Goal: Complete application form

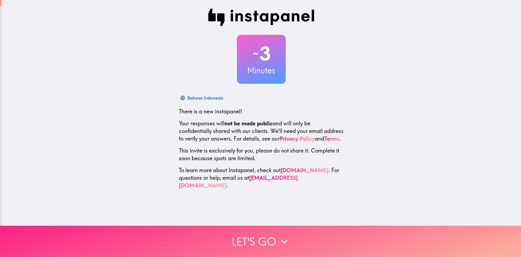
click at [264, 236] on button "Let's go" at bounding box center [260, 240] width 521 height 31
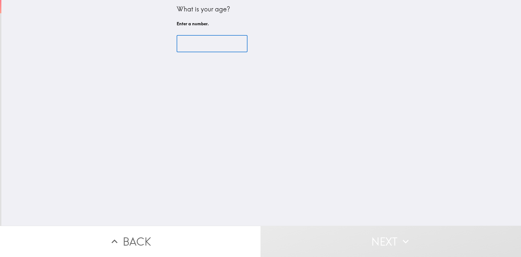
click at [194, 45] on input "number" at bounding box center [212, 43] width 71 height 17
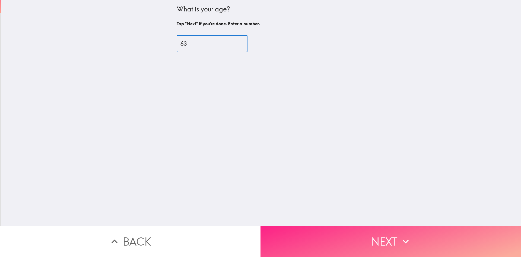
type input "63"
click at [378, 231] on button "Next" at bounding box center [391, 240] width 261 height 31
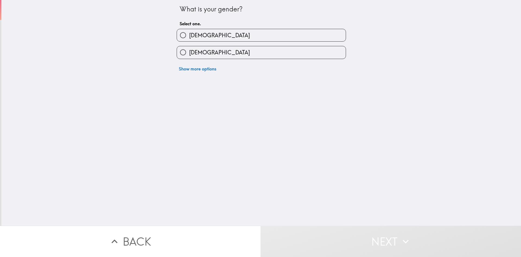
click at [214, 36] on label "[DEMOGRAPHIC_DATA]" at bounding box center [261, 35] width 169 height 12
click at [189, 36] on input "[DEMOGRAPHIC_DATA]" at bounding box center [183, 35] width 12 height 12
radio input "true"
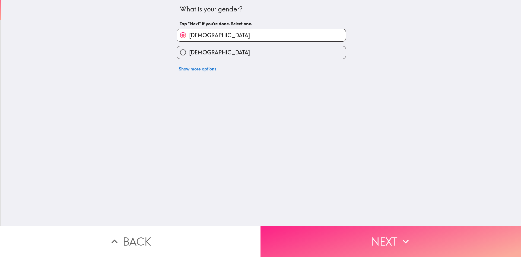
click at [380, 236] on button "Next" at bounding box center [391, 240] width 261 height 31
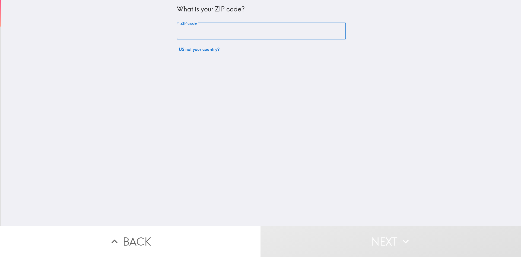
click at [198, 30] on input "ZIP code" at bounding box center [261, 31] width 169 height 17
paste input "80210"
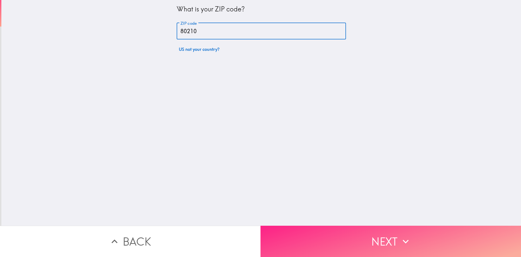
type input "80210"
click at [362, 233] on button "Next" at bounding box center [391, 240] width 261 height 31
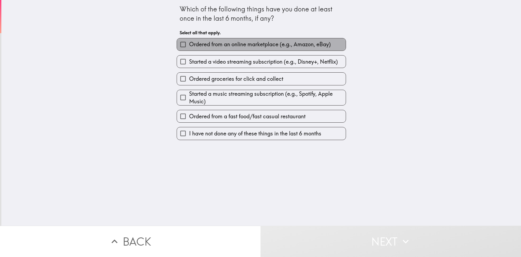
click at [227, 45] on span "Ordered from an online marketplace (e.g., Amazon, eBay)" at bounding box center [260, 44] width 142 height 8
click at [189, 45] on input "Ordered from an online marketplace (e.g., Amazon, eBay)" at bounding box center [183, 44] width 12 height 12
checkbox input "true"
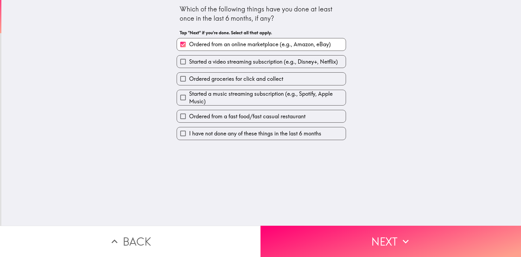
click at [219, 80] on span "Ordered groceries for click and collect" at bounding box center [236, 79] width 94 height 8
click at [189, 80] on input "Ordered groceries for click and collect" at bounding box center [183, 79] width 12 height 12
checkbox input "true"
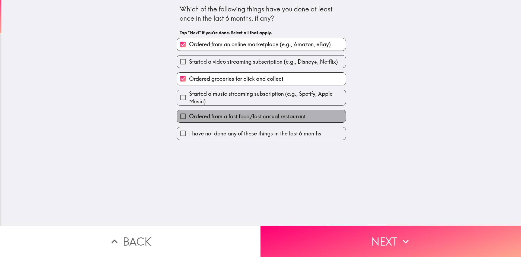
click at [209, 116] on span "Ordered from a fast food/fast casual restaurant" at bounding box center [247, 116] width 117 height 8
click at [189, 116] on input "Ordered from a fast food/fast casual restaurant" at bounding box center [183, 116] width 12 height 12
checkbox input "true"
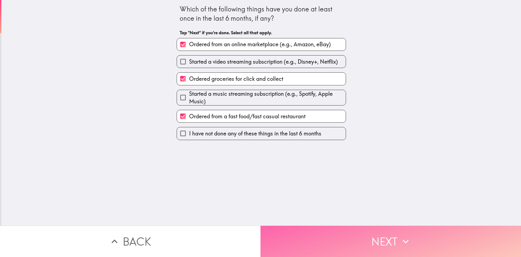
click at [376, 231] on button "Next" at bounding box center [391, 240] width 261 height 31
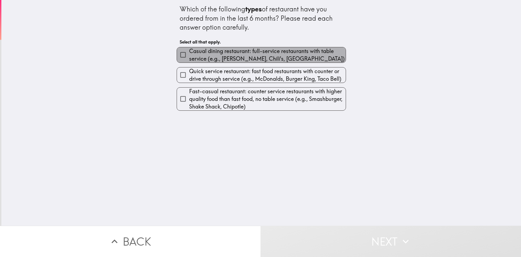
click at [203, 54] on span "Casual dining restaurant: full-service restaurants with table service (e.g., [P…" at bounding box center [267, 54] width 157 height 15
click at [189, 54] on input "Casual dining restaurant: full-service restaurants with table service (e.g., [P…" at bounding box center [183, 55] width 12 height 12
checkbox input "true"
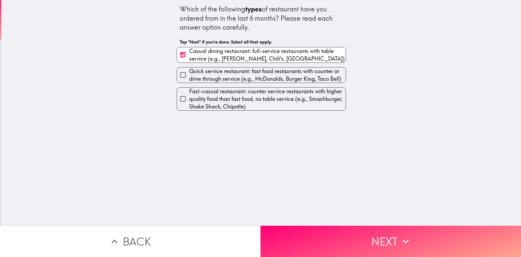
click at [212, 72] on span "Quick service restaurant: fast food restaurants with counter or drive through s…" at bounding box center [267, 74] width 157 height 15
click at [189, 72] on input "Quick service restaurant: fast food restaurants with counter or drive through s…" at bounding box center [183, 75] width 12 height 12
checkbox input "true"
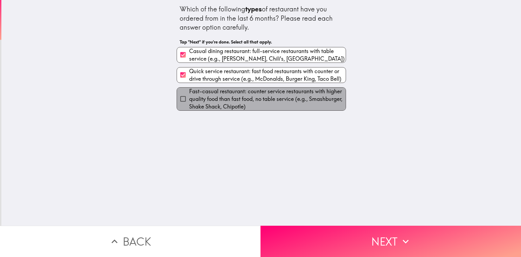
click at [224, 100] on span "Fast-casual restaurant: counter service restaurants with higher quality food th…" at bounding box center [267, 98] width 157 height 23
click at [189, 100] on input "Fast-casual restaurant: counter service restaurants with higher quality food th…" at bounding box center [183, 99] width 12 height 12
checkbox input "true"
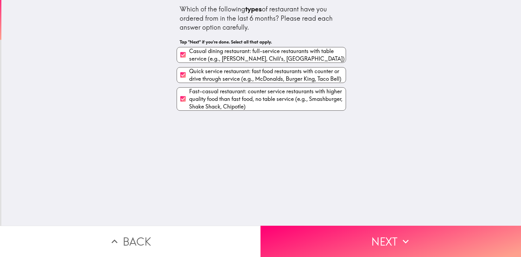
click at [394, 235] on button "Next" at bounding box center [391, 240] width 261 height 31
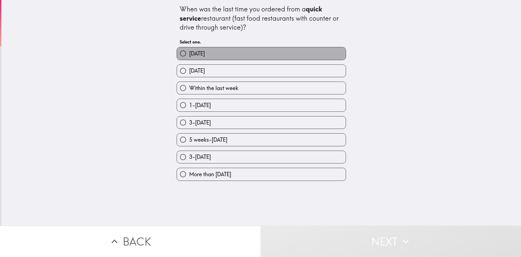
click at [191, 56] on span "[DATE]" at bounding box center [197, 54] width 16 height 8
click at [189, 56] on input "[DATE]" at bounding box center [183, 53] width 12 height 12
radio input "true"
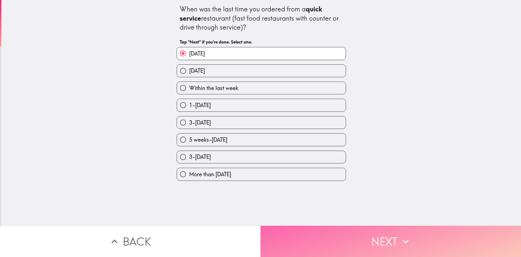
click at [386, 235] on button "Next" at bounding box center [391, 240] width 261 height 31
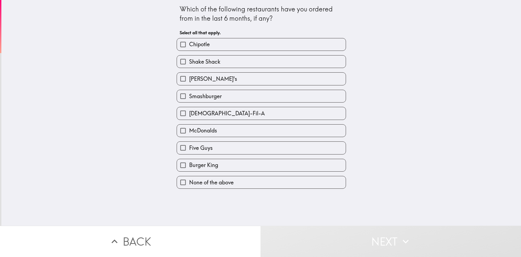
click at [218, 44] on label "Chipotle" at bounding box center [261, 44] width 169 height 12
click at [189, 44] on input "Chipotle" at bounding box center [183, 44] width 12 height 12
checkbox input "true"
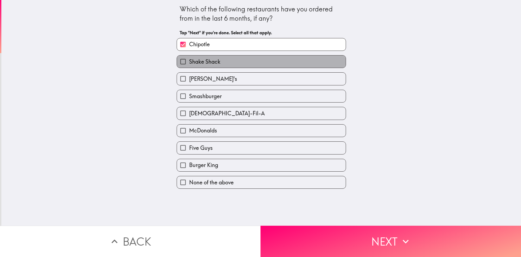
click at [225, 59] on label "Shake Shack" at bounding box center [261, 61] width 169 height 12
click at [189, 59] on input "Shake Shack" at bounding box center [183, 61] width 12 height 12
checkbox input "true"
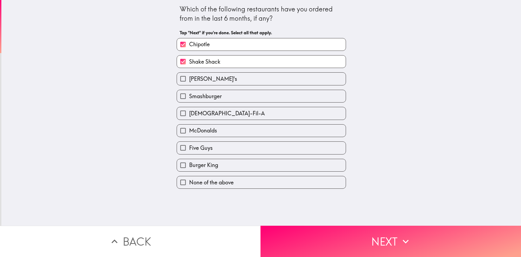
click at [225, 76] on label "[PERSON_NAME]'s" at bounding box center [261, 79] width 169 height 12
click at [189, 76] on input "[PERSON_NAME]'s" at bounding box center [183, 79] width 12 height 12
checkbox input "true"
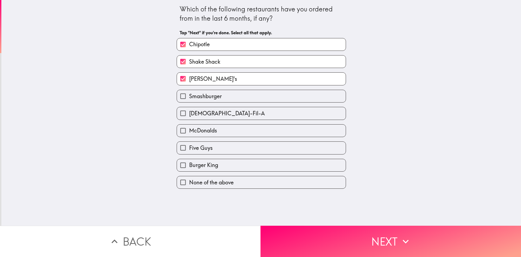
click at [232, 96] on label "Smashburger" at bounding box center [261, 96] width 169 height 12
click at [189, 96] on input "Smashburger" at bounding box center [183, 96] width 12 height 12
checkbox input "true"
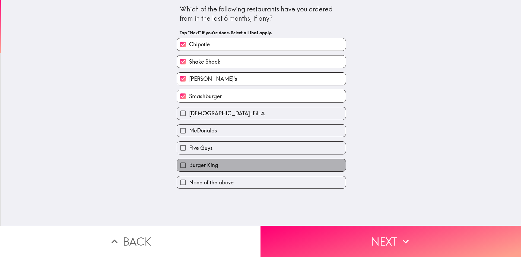
click at [226, 164] on label "Burger King" at bounding box center [261, 165] width 169 height 12
click at [189, 164] on input "Burger King" at bounding box center [183, 165] width 12 height 12
checkbox input "true"
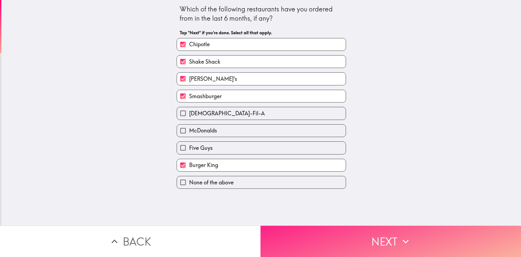
click at [387, 236] on button "Next" at bounding box center [391, 240] width 261 height 31
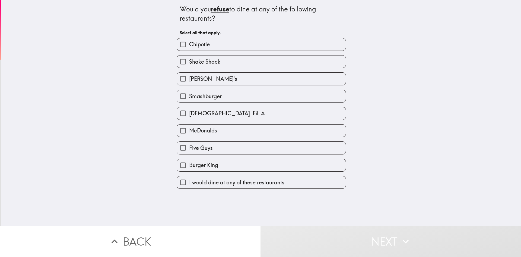
click at [206, 111] on span "[DEMOGRAPHIC_DATA]-Fil-A" at bounding box center [227, 113] width 76 height 8
click at [189, 111] on input "[DEMOGRAPHIC_DATA]-Fil-A" at bounding box center [183, 113] width 12 height 12
checkbox input "true"
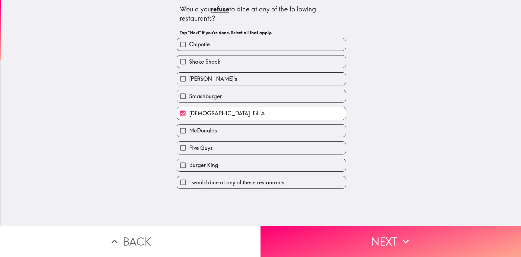
click at [206, 149] on span "Five Guys" at bounding box center [201, 148] width 24 height 8
click at [189, 149] on input "Five Guys" at bounding box center [183, 147] width 12 height 12
checkbox input "true"
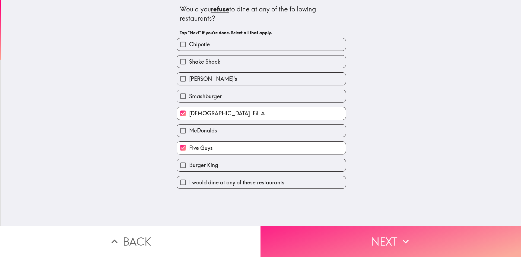
click at [382, 235] on button "Next" at bounding box center [391, 240] width 261 height 31
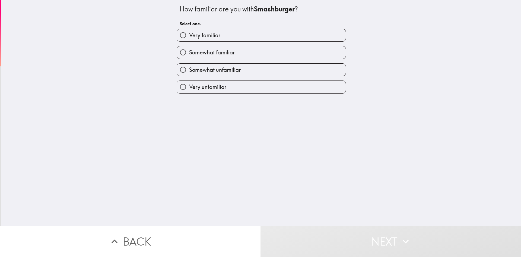
click at [209, 35] on span "Very familiar" at bounding box center [204, 36] width 31 height 8
click at [189, 35] on input "Very familiar" at bounding box center [183, 35] width 12 height 12
radio input "true"
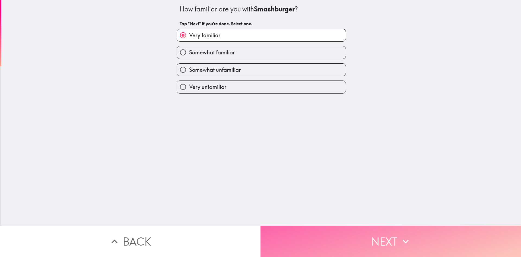
click at [381, 234] on button "Next" at bounding box center [391, 240] width 261 height 31
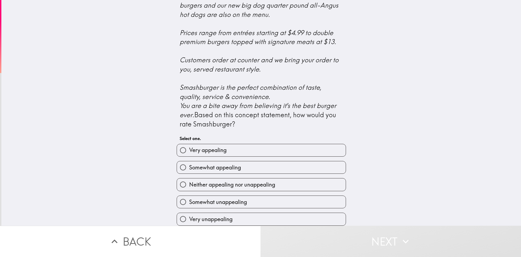
scroll to position [181, 0]
click at [209, 146] on span "Very appealing" at bounding box center [207, 150] width 37 height 8
click at [189, 144] on input "Very appealing" at bounding box center [183, 150] width 12 height 12
radio input "true"
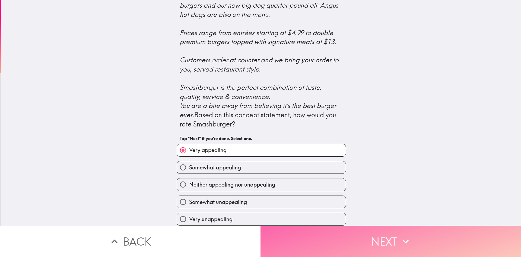
click at [382, 232] on button "Next" at bounding box center [391, 240] width 261 height 31
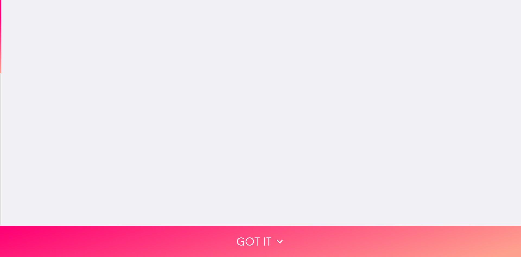
scroll to position [0, 0]
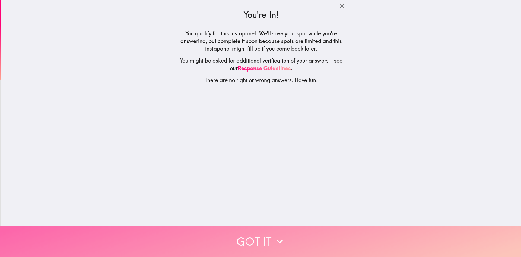
click at [259, 236] on button "Got it" at bounding box center [260, 240] width 521 height 31
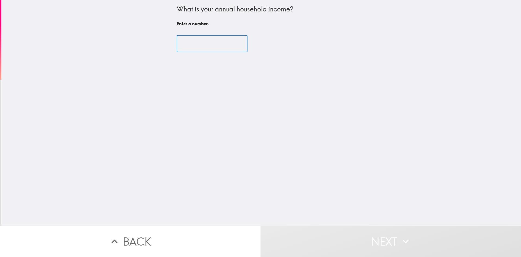
click at [210, 43] on input "number" at bounding box center [212, 43] width 71 height 17
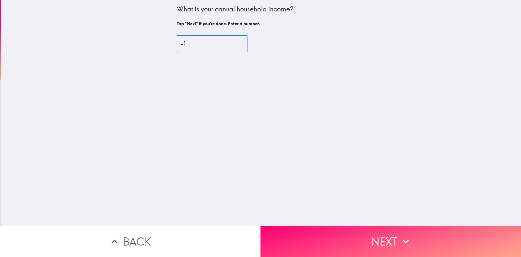
click at [234, 46] on input "-1" at bounding box center [212, 43] width 71 height 17
click at [233, 41] on input "0" at bounding box center [212, 43] width 71 height 17
click at [179, 43] on input "0750" at bounding box center [212, 43] width 71 height 17
click at [190, 42] on input "750" at bounding box center [212, 43] width 71 height 17
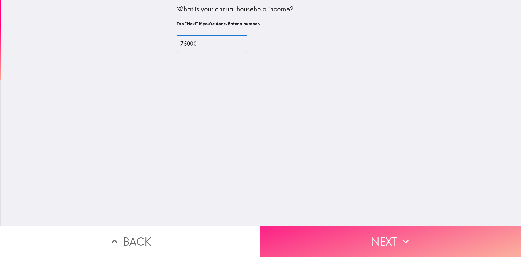
type input "75000"
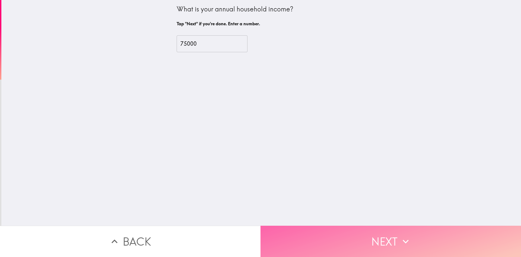
click at [387, 233] on button "Next" at bounding box center [391, 240] width 261 height 31
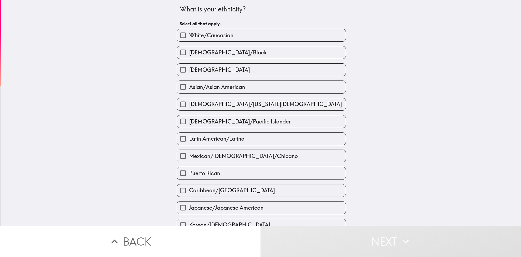
click at [207, 35] on span "White/Caucasian" at bounding box center [211, 36] width 44 height 8
click at [189, 35] on input "White/Caucasian" at bounding box center [183, 35] width 12 height 12
checkbox input "true"
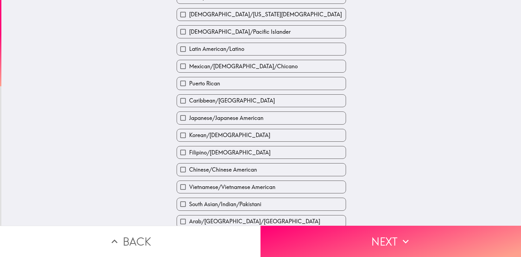
scroll to position [130, 0]
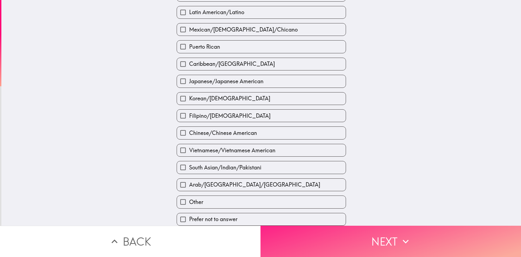
click at [375, 230] on button "Next" at bounding box center [391, 240] width 261 height 31
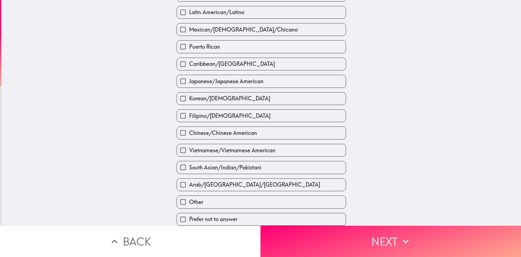
scroll to position [42, 0]
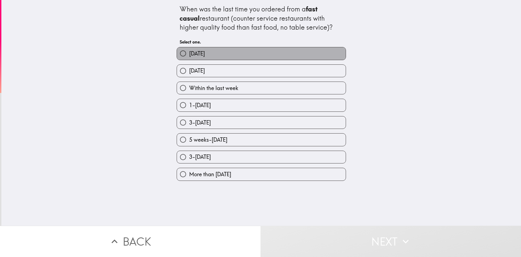
click at [201, 56] on label "[DATE]" at bounding box center [261, 53] width 169 height 12
click at [189, 56] on input "[DATE]" at bounding box center [183, 53] width 12 height 12
radio input "true"
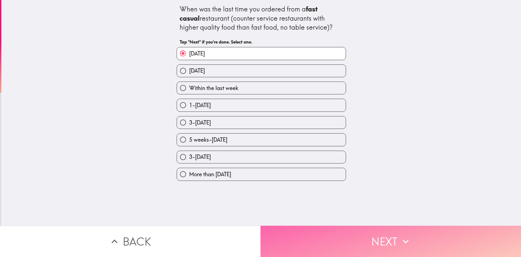
click at [380, 235] on button "Next" at bounding box center [391, 240] width 261 height 31
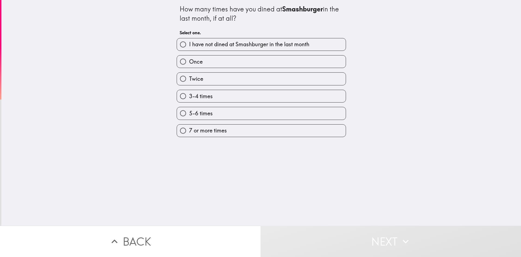
click at [211, 112] on label "5-6 times" at bounding box center [261, 113] width 169 height 12
click at [189, 112] on input "5-6 times" at bounding box center [183, 113] width 12 height 12
radio input "true"
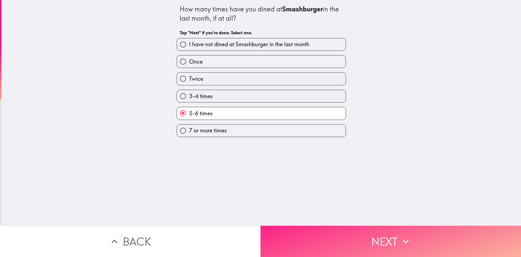
click at [375, 234] on button "Next" at bounding box center [391, 240] width 261 height 31
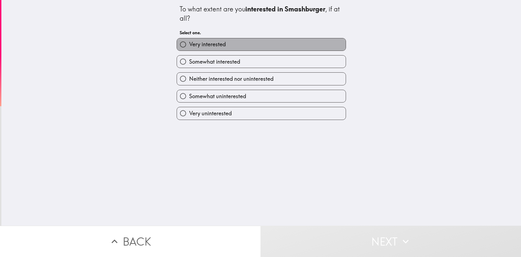
click at [209, 43] on span "Very interested" at bounding box center [207, 44] width 37 height 8
click at [189, 43] on input "Very interested" at bounding box center [183, 44] width 12 height 12
radio input "true"
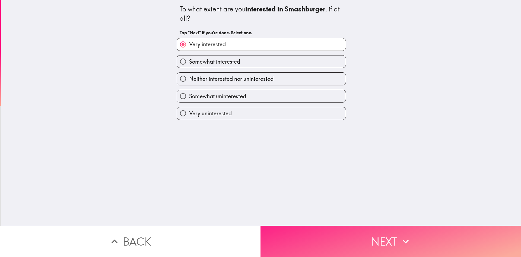
click at [379, 236] on button "Next" at bounding box center [391, 240] width 261 height 31
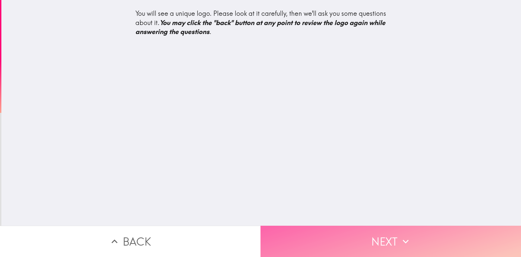
click at [387, 235] on button "Next" at bounding box center [391, 240] width 261 height 31
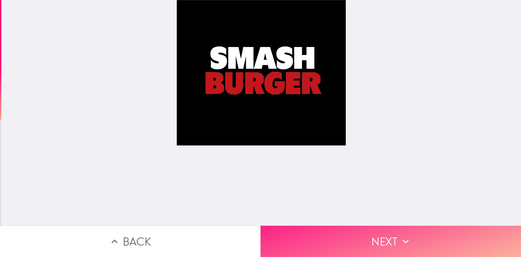
click at [382, 234] on button "Next" at bounding box center [391, 240] width 261 height 31
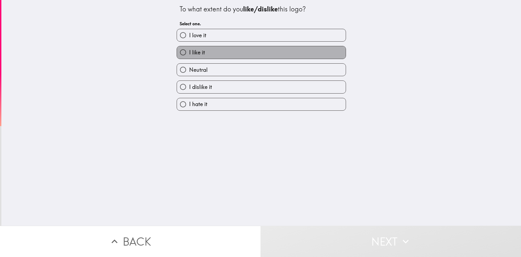
click at [214, 49] on label "I like it" at bounding box center [261, 52] width 169 height 12
click at [189, 49] on input "I like it" at bounding box center [183, 52] width 12 height 12
radio input "true"
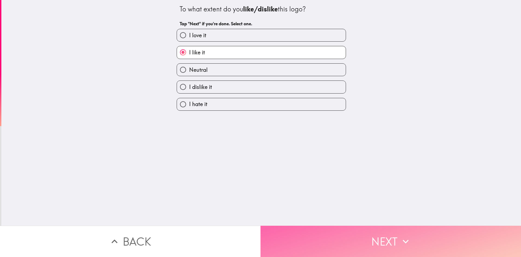
click at [380, 237] on button "Next" at bounding box center [391, 240] width 261 height 31
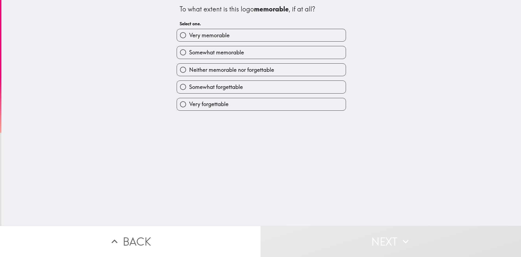
click at [222, 53] on span "Somewhat memorable" at bounding box center [216, 53] width 55 height 8
click at [189, 53] on input "Somewhat memorable" at bounding box center [183, 52] width 12 height 12
radio input "true"
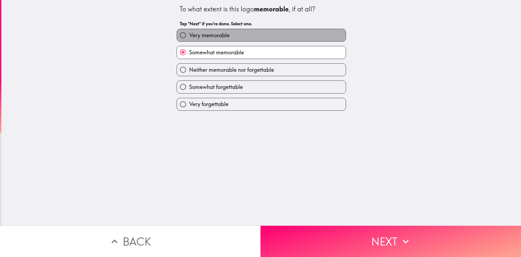
click at [206, 33] on span "Very memorable" at bounding box center [209, 36] width 40 height 8
click at [189, 33] on input "Very memorable" at bounding box center [183, 35] width 12 height 12
radio input "true"
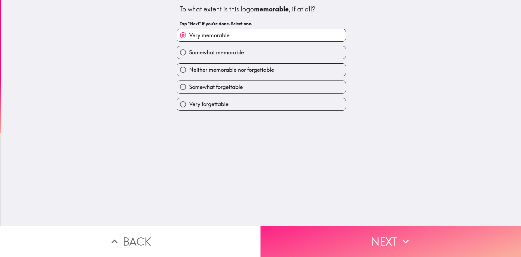
click at [368, 234] on button "Next" at bounding box center [391, 240] width 261 height 31
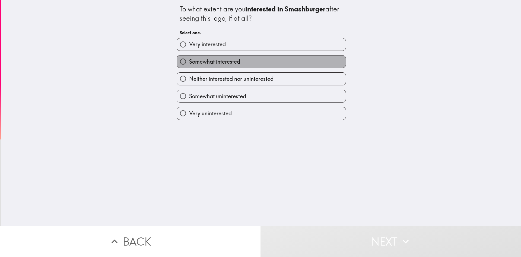
click at [232, 63] on span "Somewhat interested" at bounding box center [214, 62] width 51 height 8
click at [189, 63] on input "Somewhat interested" at bounding box center [183, 61] width 12 height 12
radio input "true"
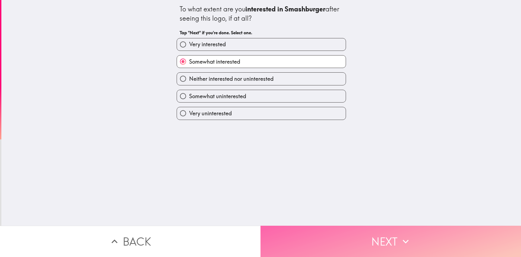
click at [358, 233] on button "Next" at bounding box center [391, 240] width 261 height 31
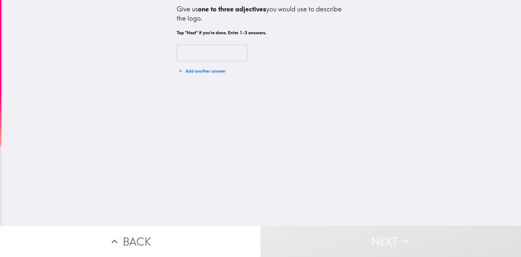
click at [182, 51] on input "text" at bounding box center [212, 53] width 71 height 17
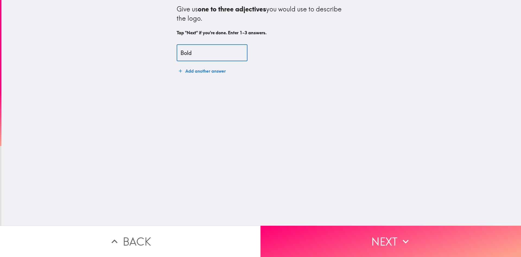
type input "Bold"
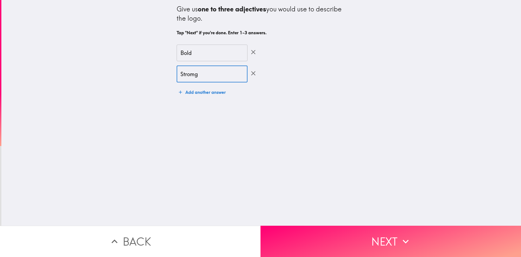
type input "Stromg"
click at [196, 94] on button "Add another answer" at bounding box center [202, 92] width 51 height 11
click at [191, 75] on input "Stromg" at bounding box center [212, 73] width 71 height 17
type input "Strong"
click at [196, 96] on input "text" at bounding box center [212, 95] width 71 height 17
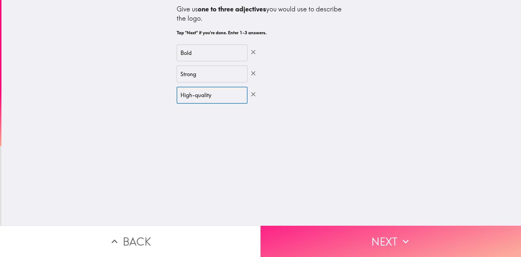
type input "High-quality"
click at [381, 236] on button "Next" at bounding box center [391, 240] width 261 height 31
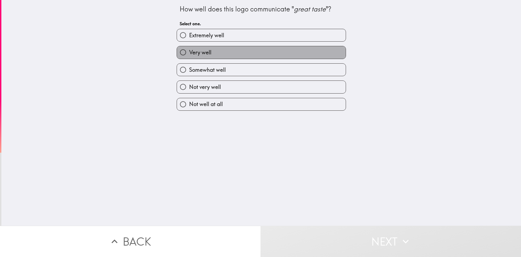
click at [217, 49] on label "Very well" at bounding box center [261, 52] width 169 height 12
click at [189, 49] on input "Very well" at bounding box center [183, 52] width 12 height 12
radio input "true"
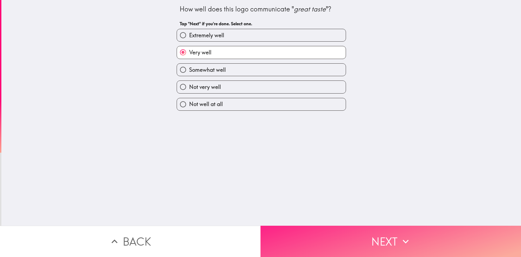
click at [338, 240] on button "Next" at bounding box center [391, 240] width 261 height 31
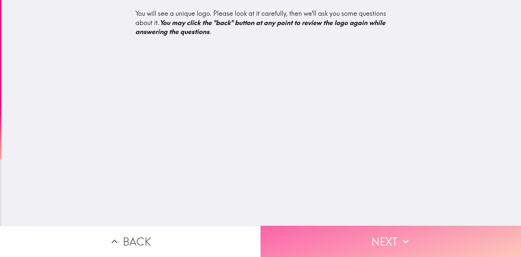
click at [348, 240] on button "Next" at bounding box center [391, 240] width 261 height 31
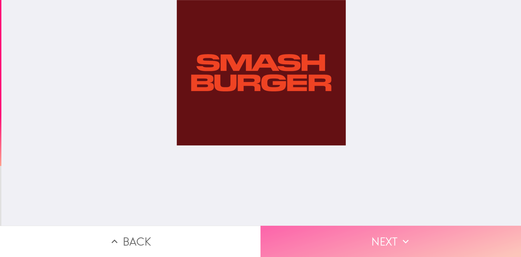
click at [381, 232] on button "Next" at bounding box center [391, 240] width 261 height 31
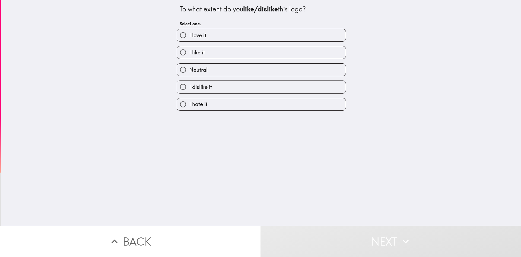
click at [203, 52] on label "I like it" at bounding box center [261, 52] width 169 height 12
click at [189, 52] on input "I like it" at bounding box center [183, 52] width 12 height 12
radio input "true"
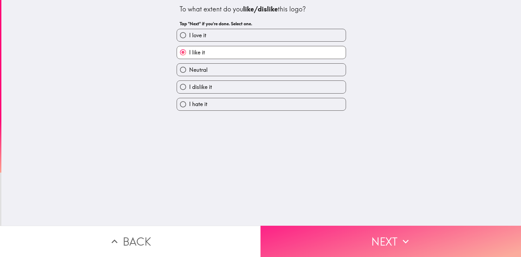
click at [366, 237] on button "Next" at bounding box center [391, 240] width 261 height 31
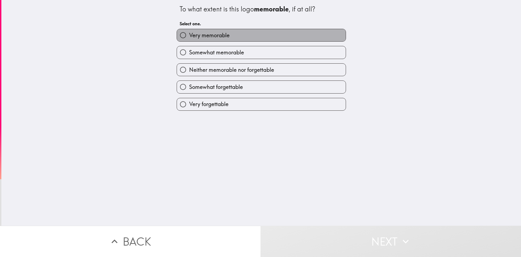
click at [215, 35] on span "Very memorable" at bounding box center [209, 36] width 40 height 8
click at [189, 35] on input "Very memorable" at bounding box center [183, 35] width 12 height 12
radio input "true"
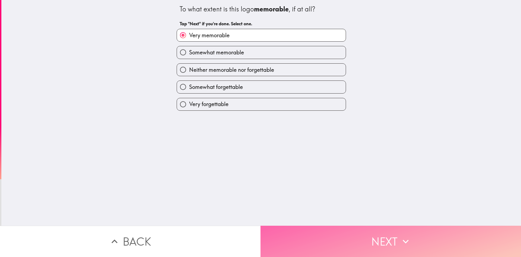
click at [360, 240] on button "Next" at bounding box center [391, 240] width 261 height 31
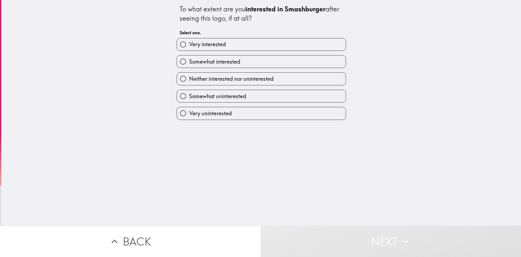
click at [219, 60] on span "Somewhat interested" at bounding box center [214, 62] width 51 height 8
click at [189, 60] on input "Somewhat interested" at bounding box center [183, 61] width 12 height 12
radio input "true"
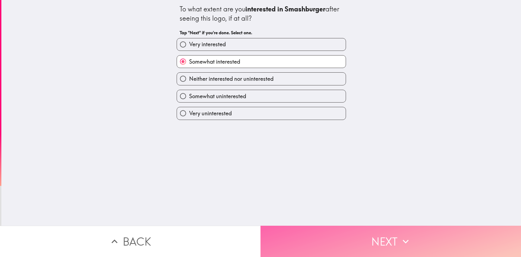
click at [346, 237] on button "Next" at bounding box center [391, 240] width 261 height 31
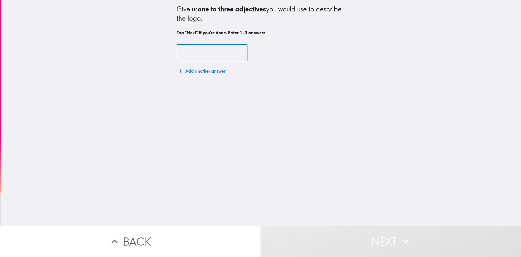
click at [187, 53] on input "text" at bounding box center [212, 53] width 71 height 17
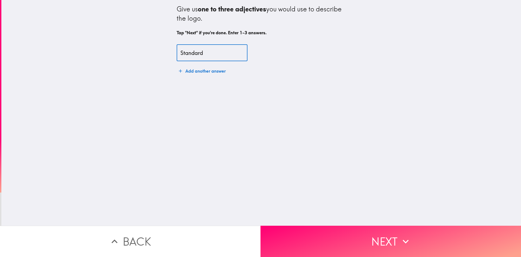
type input "Standard"
click at [199, 69] on button "Add another answer" at bounding box center [202, 70] width 51 height 11
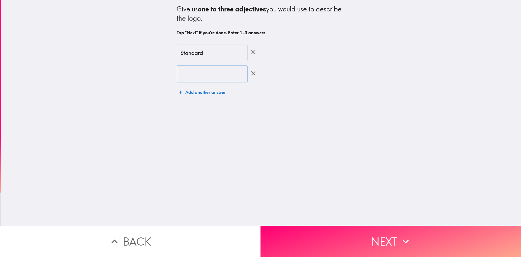
click at [197, 73] on input "text" at bounding box center [212, 73] width 71 height 17
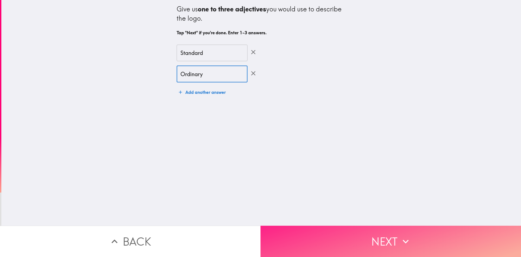
type input "Ordinary"
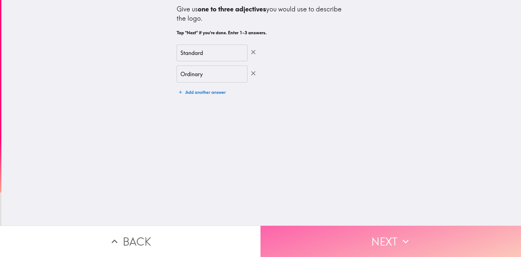
click at [372, 234] on button "Next" at bounding box center [391, 240] width 261 height 31
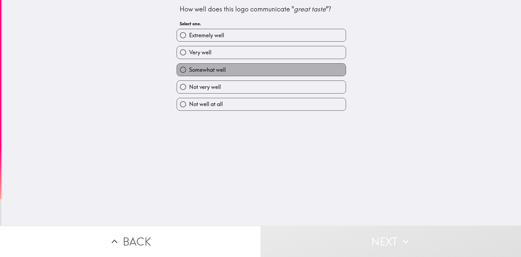
click at [211, 65] on label "Somewhat well" at bounding box center [261, 70] width 169 height 12
click at [189, 65] on input "Somewhat well" at bounding box center [183, 70] width 12 height 12
radio input "true"
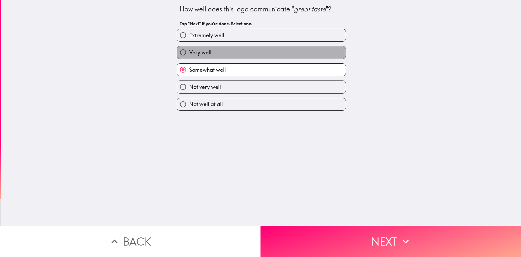
click at [211, 52] on label "Very well" at bounding box center [261, 52] width 169 height 12
click at [189, 52] on input "Very well" at bounding box center [183, 52] width 12 height 12
radio input "true"
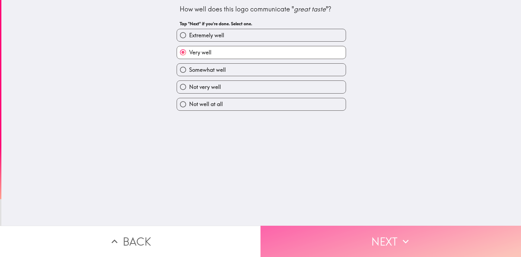
drag, startPoint x: 354, startPoint y: 233, endPoint x: 328, endPoint y: 215, distance: 30.8
click at [353, 232] on button "Next" at bounding box center [391, 240] width 261 height 31
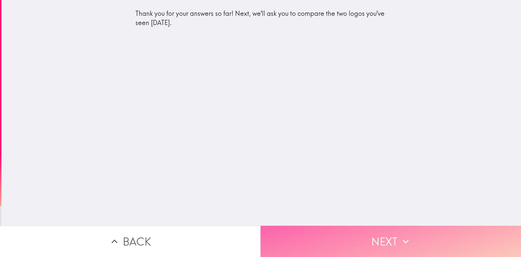
click at [376, 237] on button "Next" at bounding box center [391, 240] width 261 height 31
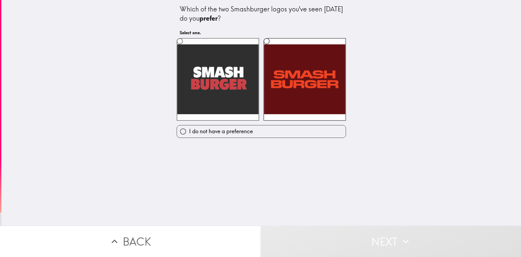
click at [184, 77] on label at bounding box center [218, 79] width 83 height 83
click at [184, 47] on input "radio" at bounding box center [180, 41] width 12 height 12
radio input "true"
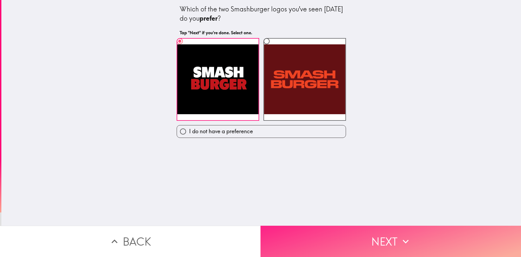
click at [382, 233] on button "Next" at bounding box center [391, 240] width 261 height 31
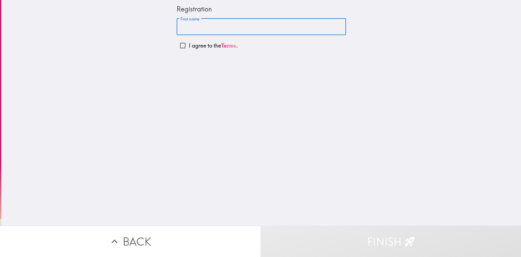
click at [187, 29] on input "First name" at bounding box center [261, 26] width 169 height 17
type input "[PERSON_NAME]"
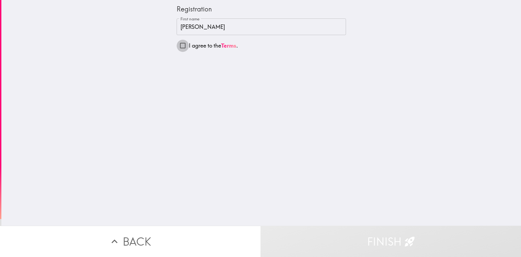
click at [180, 47] on input "I agree to the Terms ." at bounding box center [183, 45] width 12 height 12
checkbox input "true"
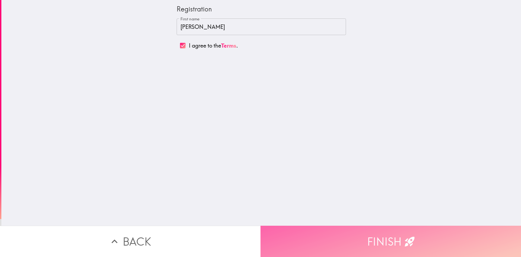
click at [379, 233] on button "Finish" at bounding box center [391, 240] width 261 height 31
